Goal: Navigation & Orientation: Find specific page/section

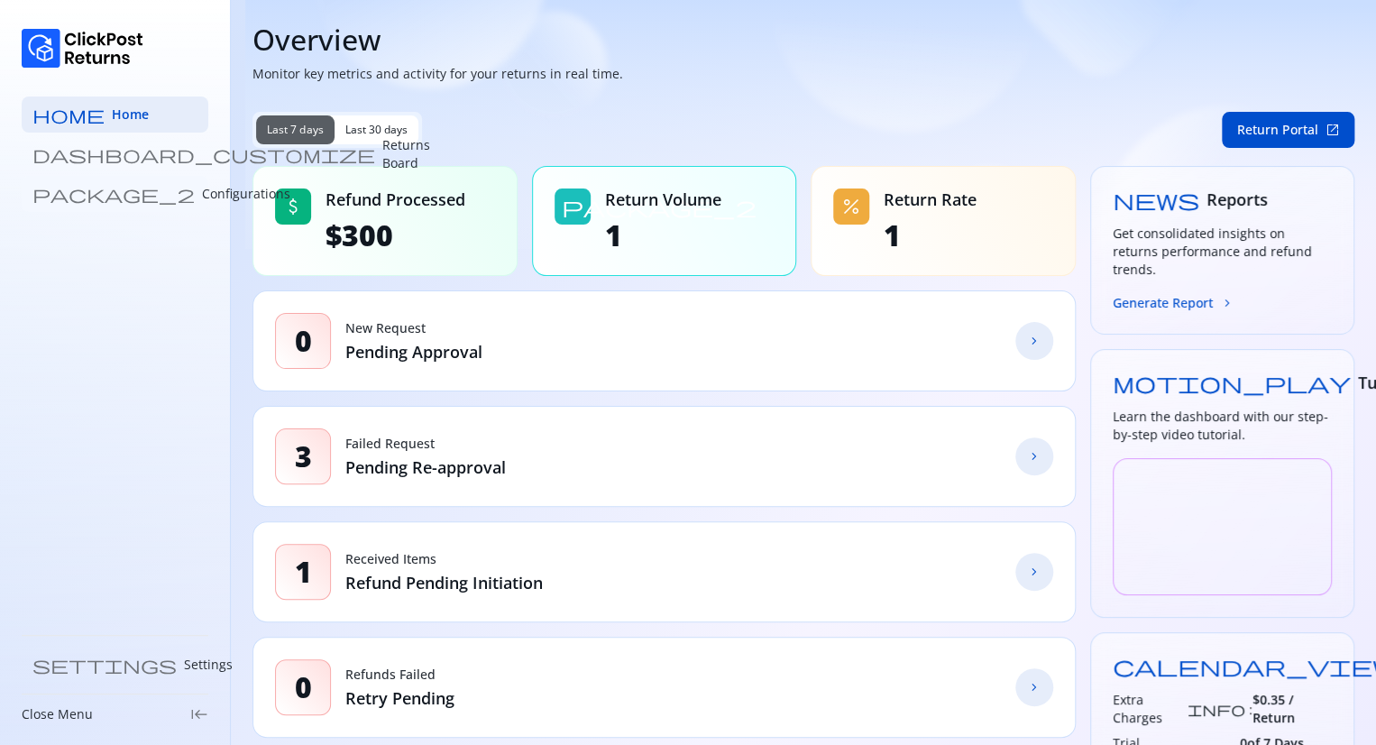
click at [202, 192] on p "Configurations" at bounding box center [246, 194] width 88 height 18
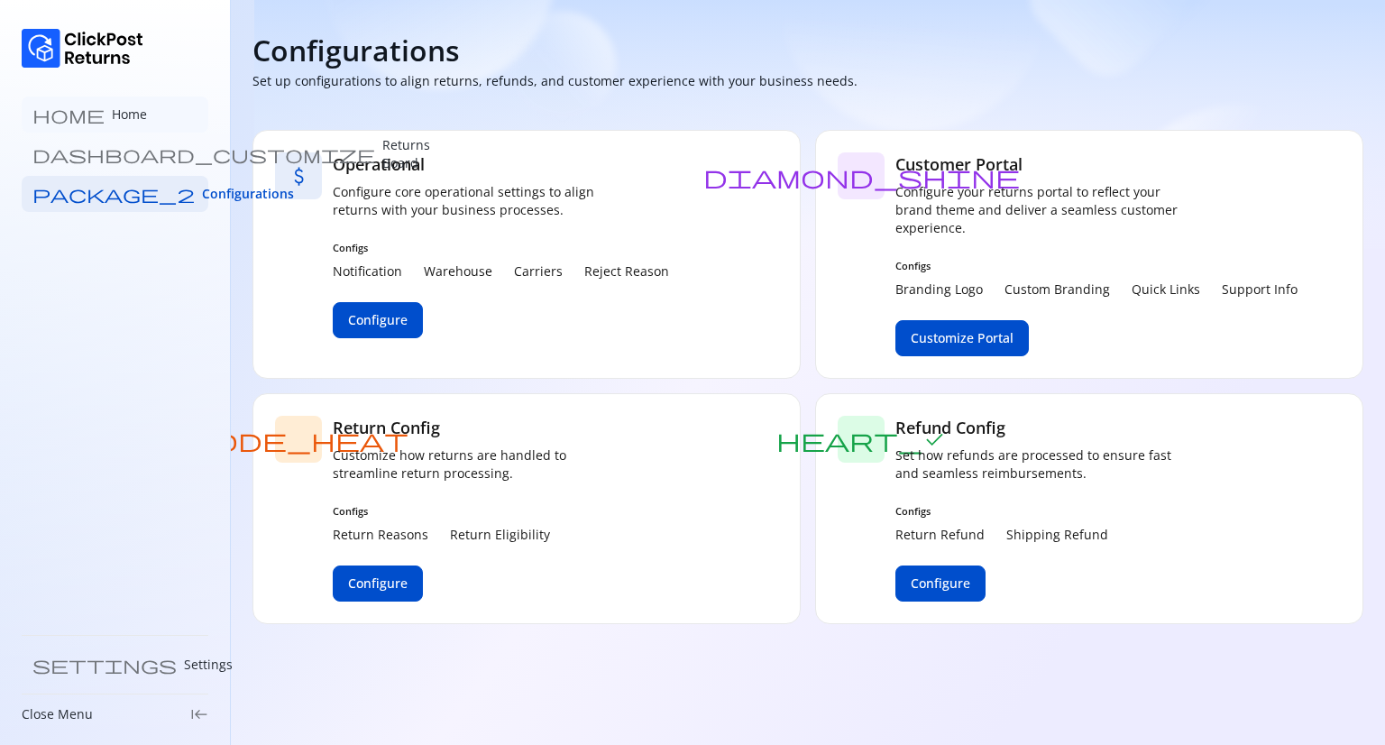
click at [112, 105] on p "Home" at bounding box center [129, 114] width 35 height 18
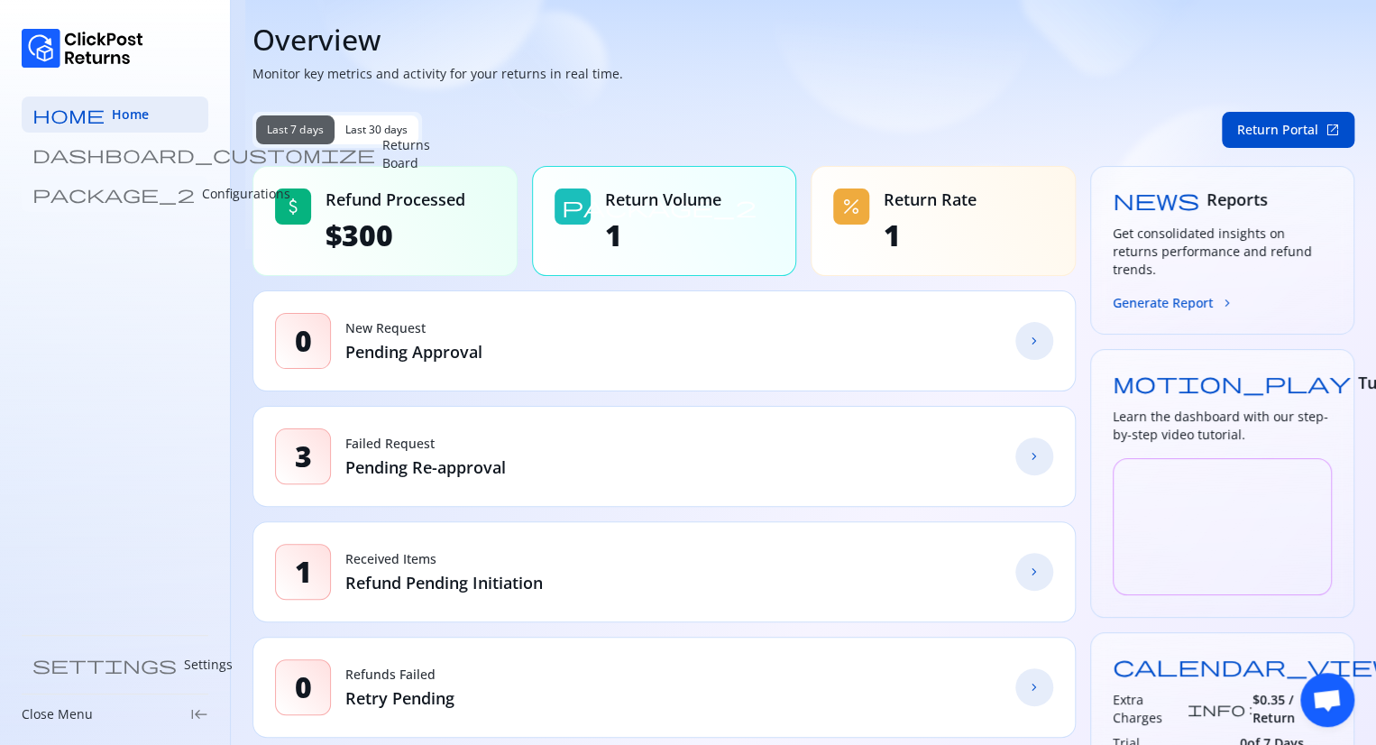
click at [202, 194] on p "Configurations" at bounding box center [246, 194] width 88 height 18
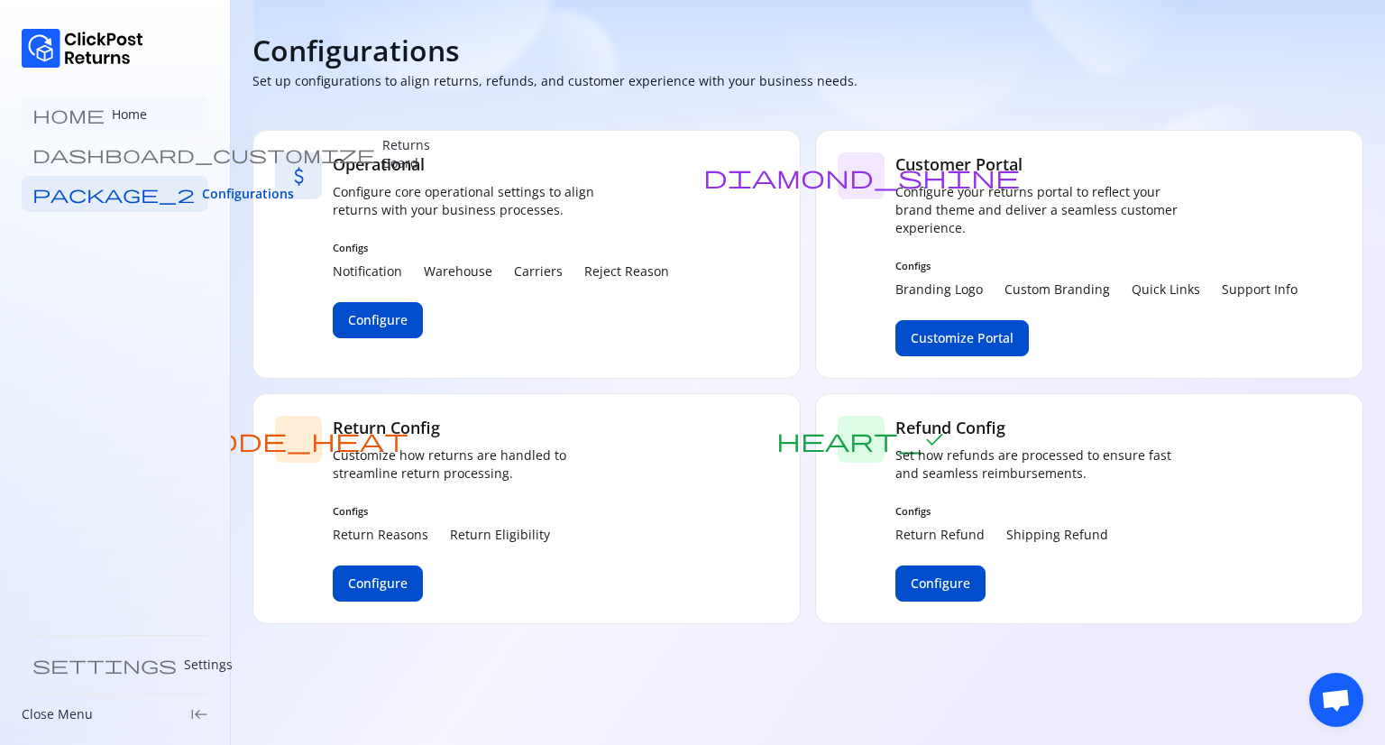
click at [112, 114] on p "Home" at bounding box center [129, 114] width 35 height 18
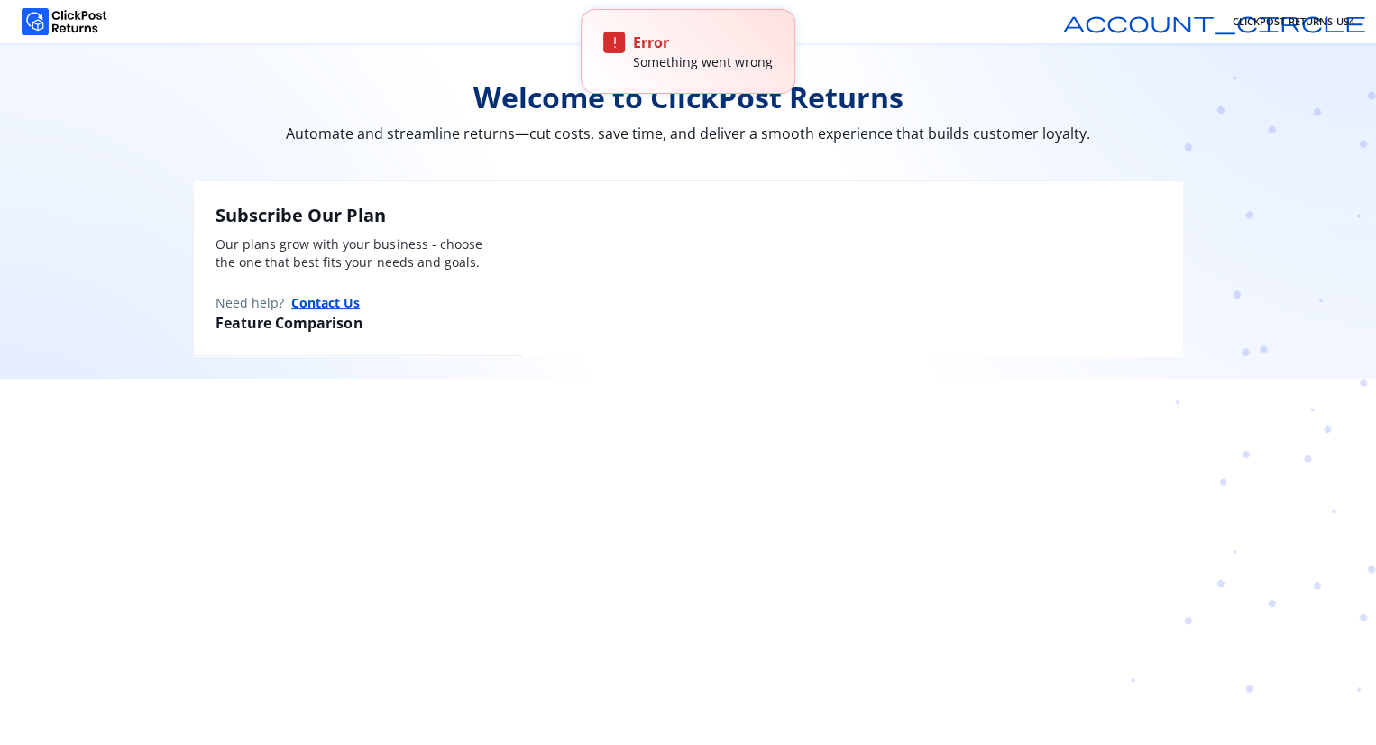
click at [703, 231] on div "Subscribe Our Plan Our plans grow with your business - choose the one that best…" at bounding box center [688, 268] width 988 height 175
